Goal: Task Accomplishment & Management: Manage account settings

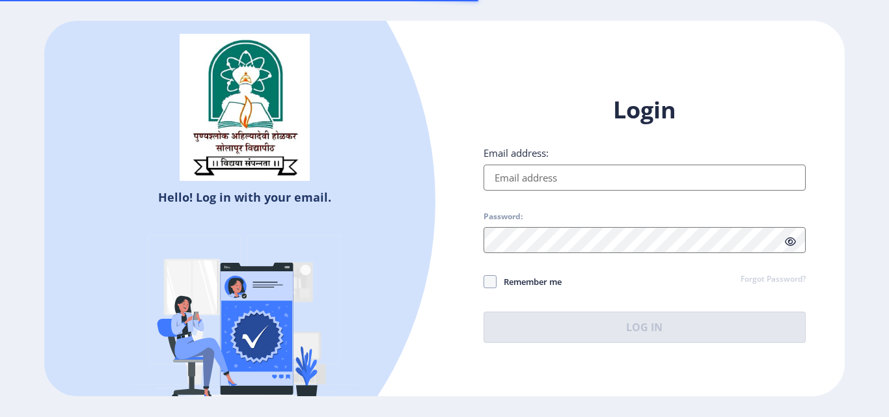
click at [497, 176] on input "Email address:" at bounding box center [645, 178] width 322 height 26
type input "[EMAIL_ADDRESS][DOMAIN_NAME]"
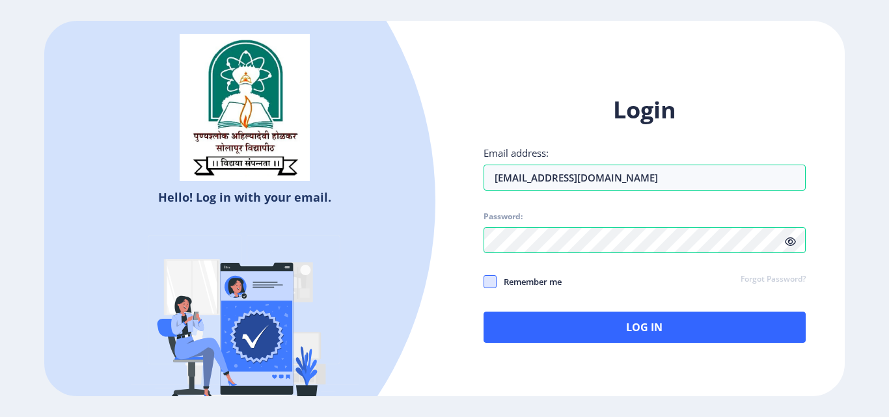
click at [495, 277] on span at bounding box center [490, 281] width 13 height 13
click at [484, 282] on input "Remember me" at bounding box center [484, 282] width 1 height 1
checkbox input "true"
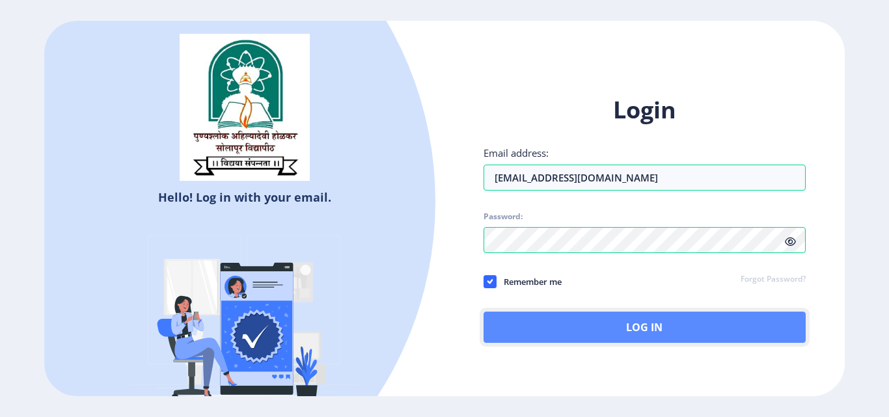
click at [617, 326] on button "Log In" at bounding box center [645, 327] width 322 height 31
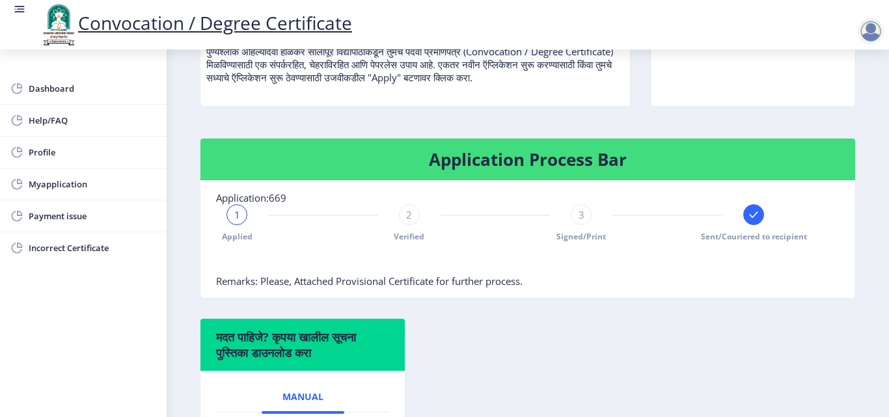
scroll to position [260, 0]
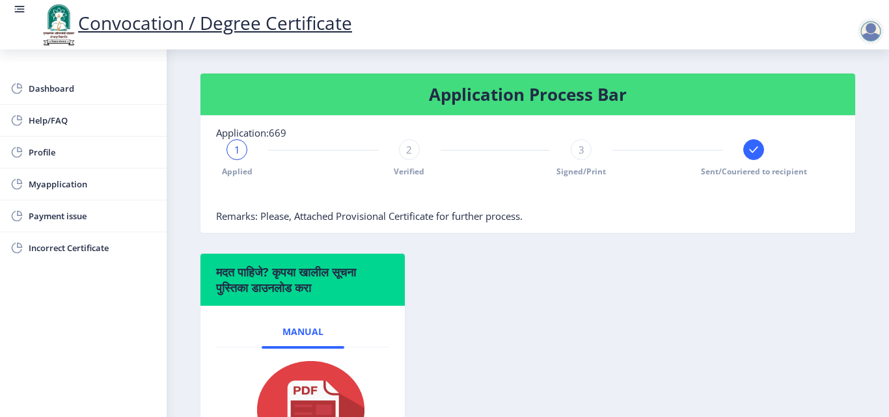
click at [751, 152] on rect at bounding box center [753, 149] width 13 height 13
click at [55, 186] on span "Myapplication" at bounding box center [93, 184] width 128 height 16
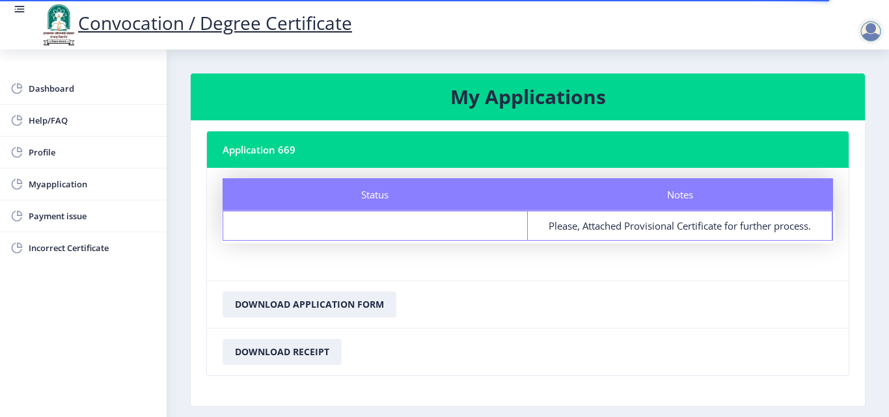
click at [337, 231] on div "Status" at bounding box center [375, 226] width 305 height 29
click at [49, 92] on span "Dashboard" at bounding box center [93, 89] width 128 height 16
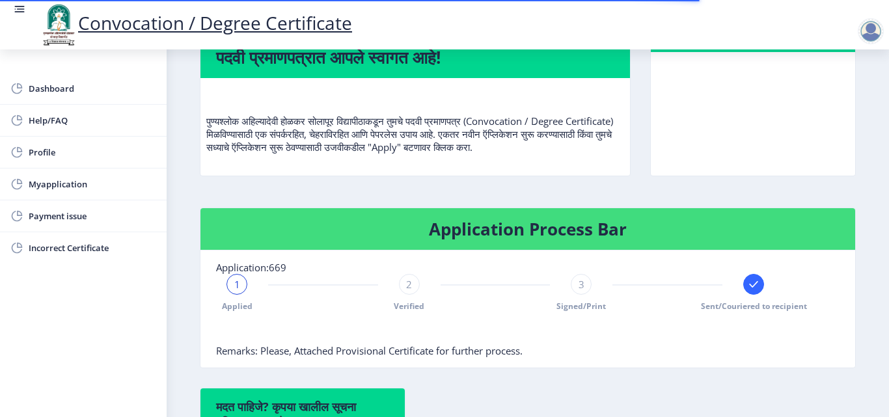
scroll to position [195, 0]
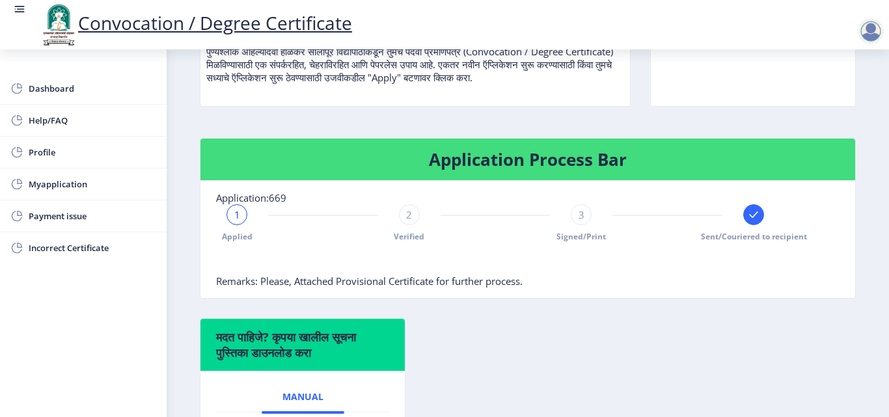
click at [749, 217] on icon at bounding box center [753, 215] width 8 height 7
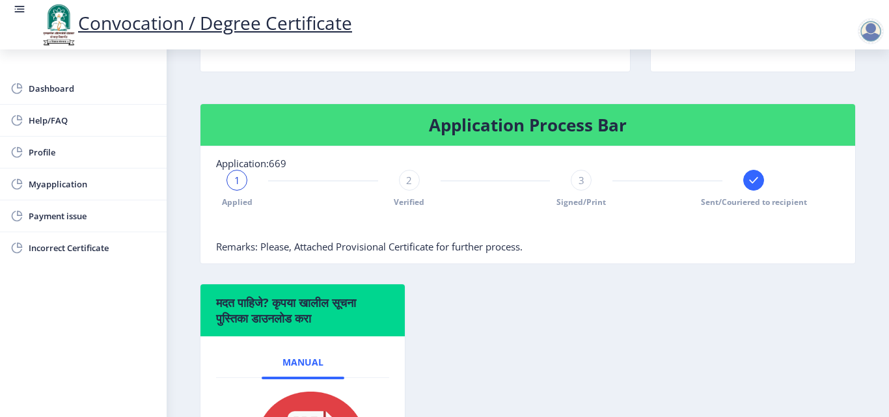
click at [749, 217] on nb-card-body "Application:669 1 Applied 2 Verified 3 Signed/Print Sent/Couriered to recipient…" at bounding box center [528, 204] width 655 height 117
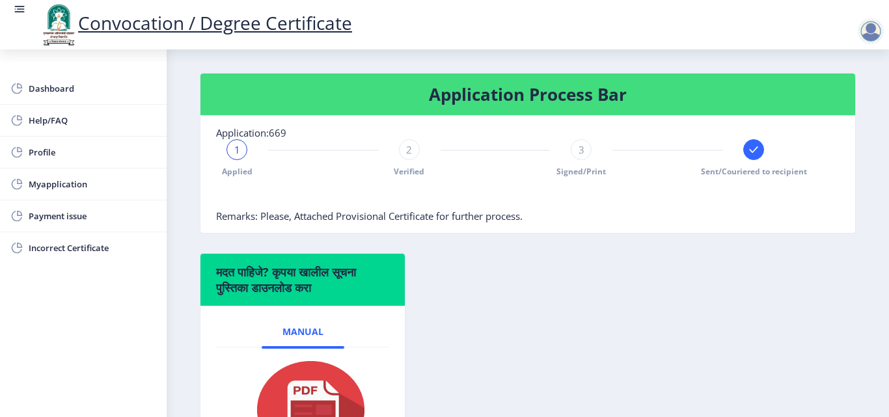
click at [749, 217] on nb-card-body "Application:669 1 Applied 2 Verified 3 Signed/Print Sent/Couriered to recipient…" at bounding box center [528, 174] width 655 height 117
click at [757, 150] on rect at bounding box center [753, 149] width 13 height 13
click at [747, 155] on rect at bounding box center [753, 149] width 13 height 13
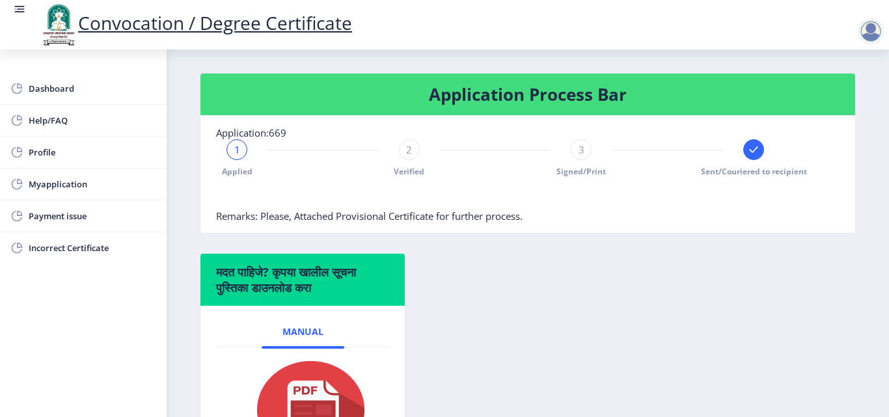
click at [736, 249] on div "Application Process Bar Application:669 1 Applied 2 Verified 3 Signed/Print Sen…" at bounding box center [528, 163] width 676 height 180
click at [40, 150] on span "Profile" at bounding box center [93, 153] width 128 height 16
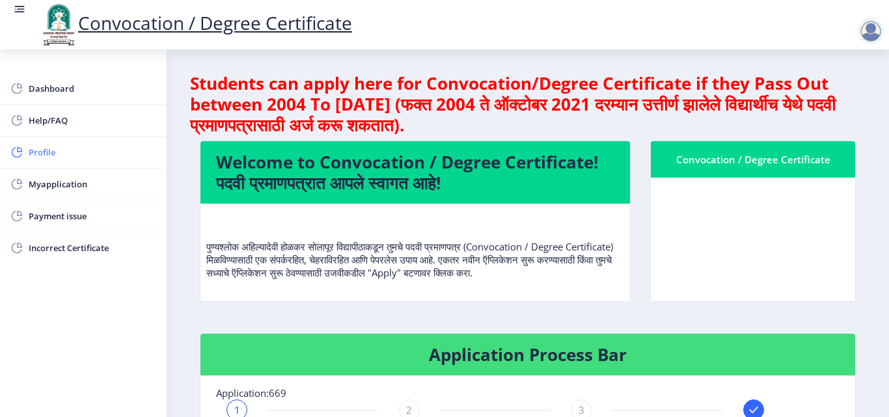
select select
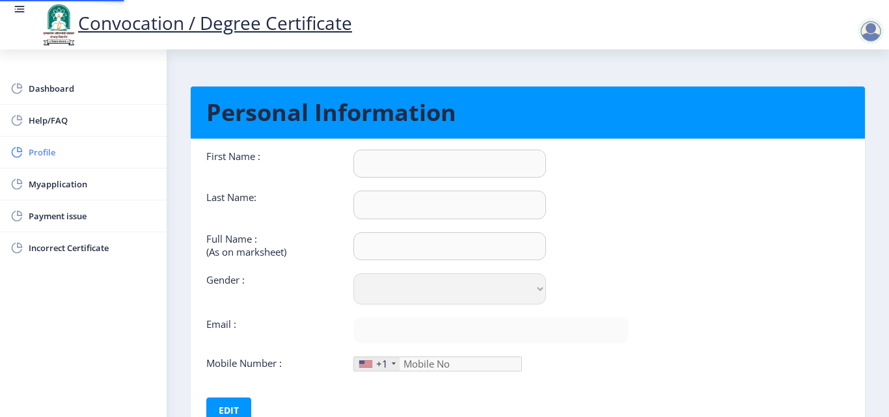
type input "AZRODDIN"
type input "KALBURGI"
type input "KALBURGI AZRODDIN MURTUJ"
select select "Male"
type input "[EMAIL_ADDRESS][DOMAIN_NAME]"
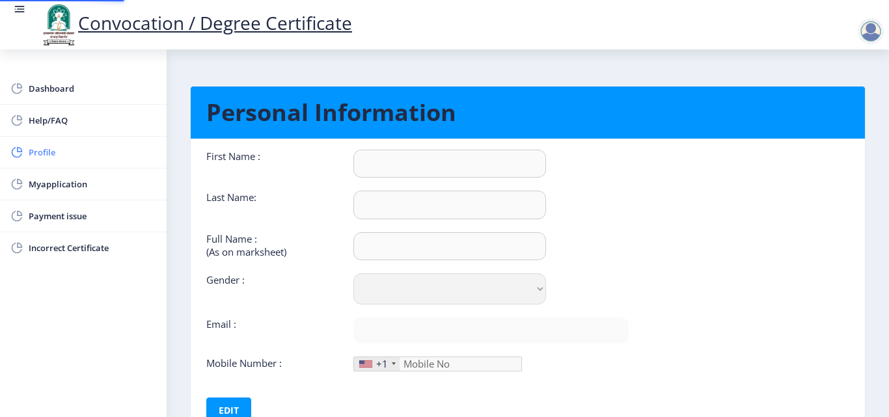
type input "9028911038"
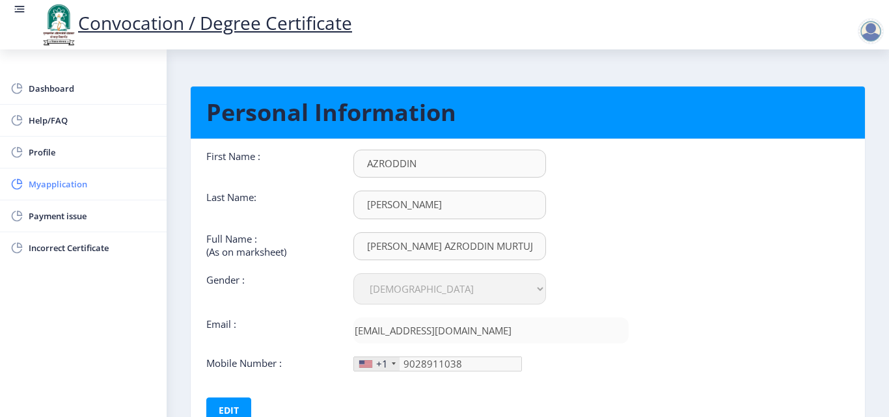
click at [44, 187] on span "Myapplication" at bounding box center [93, 184] width 128 height 16
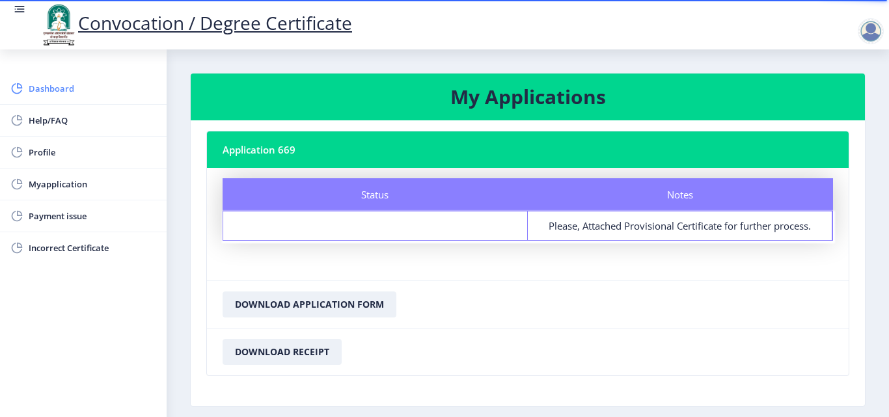
click at [53, 89] on span "Dashboard" at bounding box center [93, 89] width 128 height 16
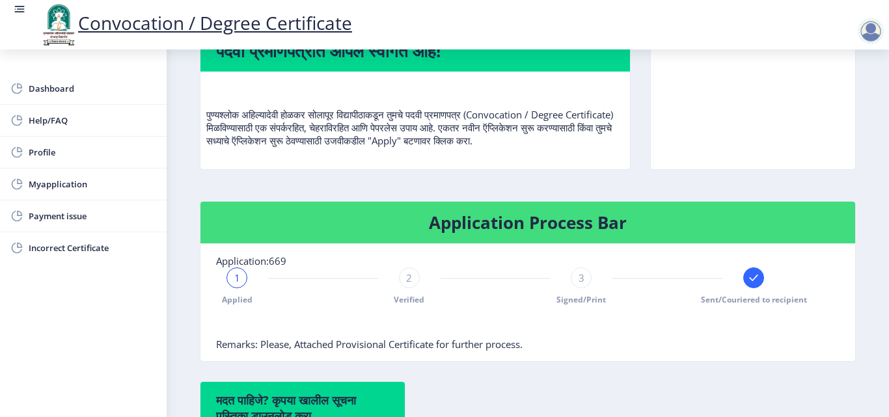
scroll to position [260, 0]
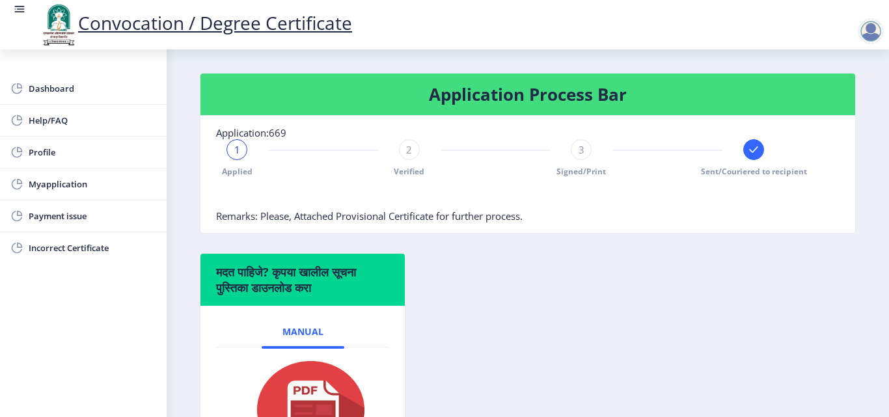
click at [870, 31] on div at bounding box center [871, 31] width 26 height 26
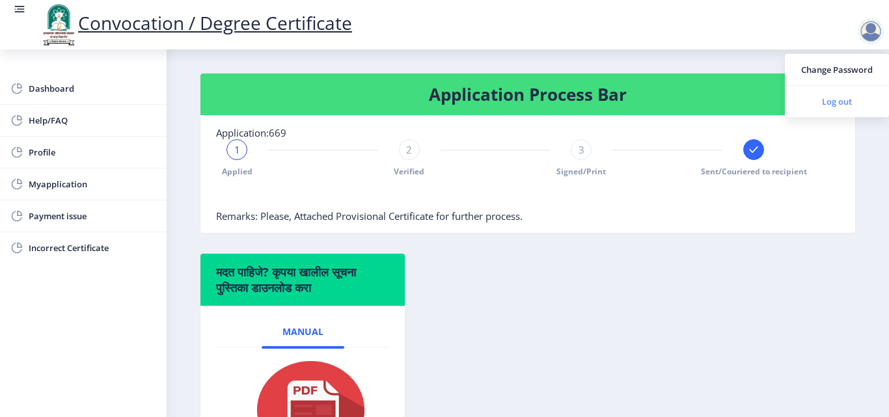
click at [829, 105] on span "Log out" at bounding box center [837, 102] width 83 height 16
